Goal: Navigation & Orientation: Find specific page/section

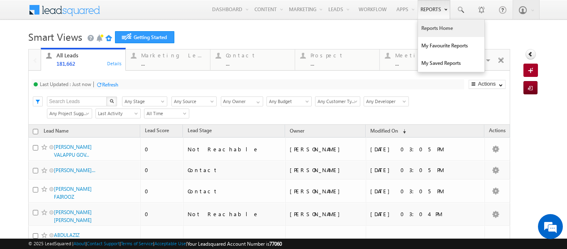
click at [421, 27] on link "Reports Home" at bounding box center [451, 28] width 66 height 17
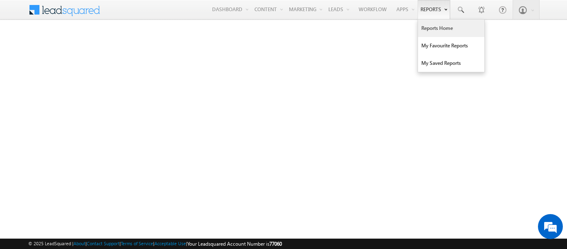
click at [429, 27] on link "Reports Home" at bounding box center [451, 28] width 66 height 17
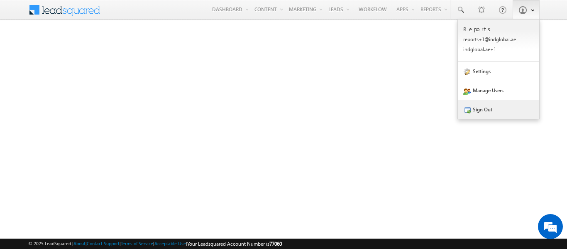
click at [485, 109] on link "Sign Out" at bounding box center [498, 109] width 81 height 19
